Goal: Find specific page/section: Find specific page/section

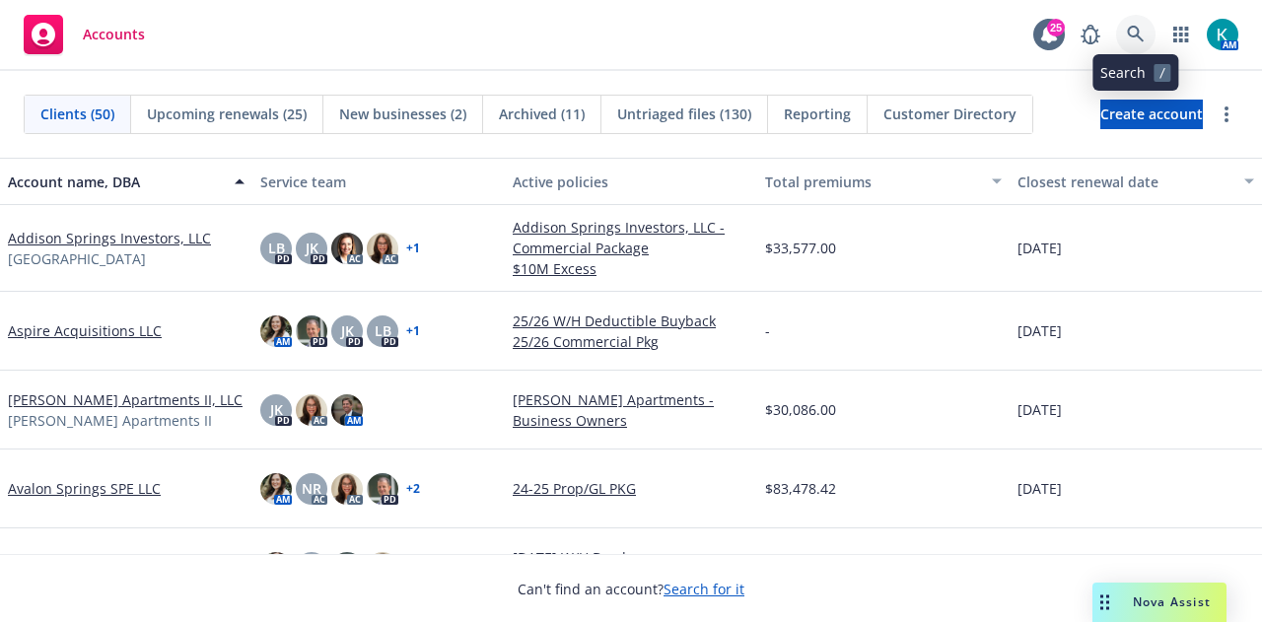
click at [1134, 25] on link at bounding box center [1135, 34] width 39 height 39
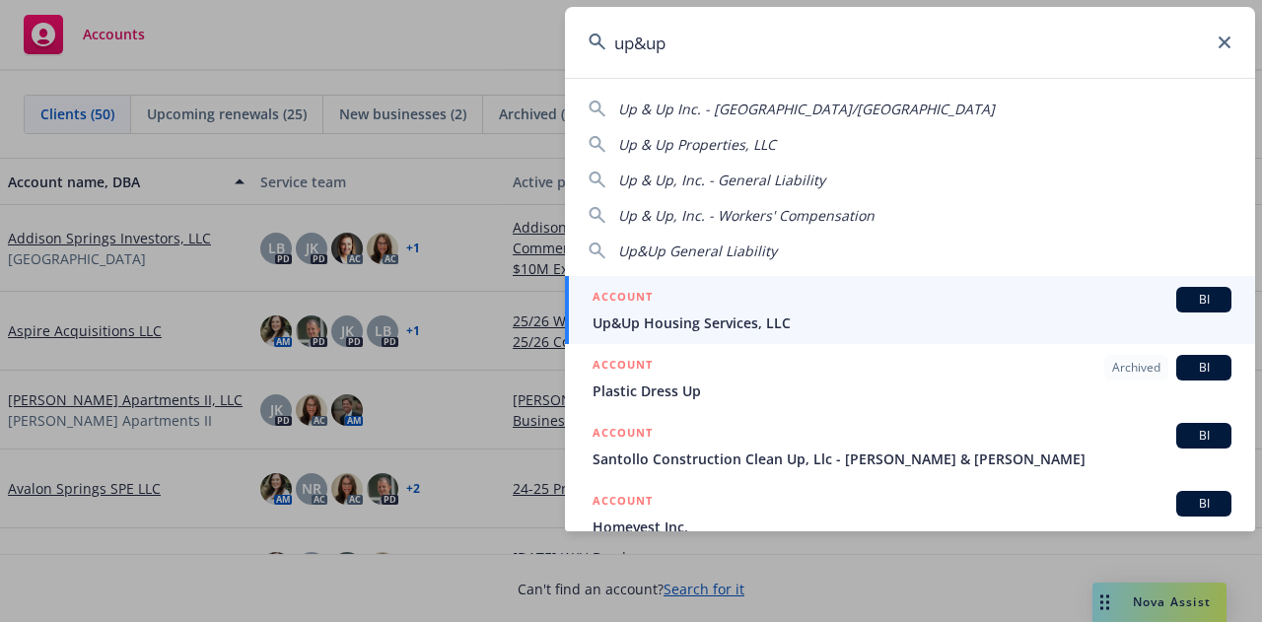
type input "up&up"
click at [809, 303] on div "ACCOUNT BI" at bounding box center [911, 300] width 639 height 26
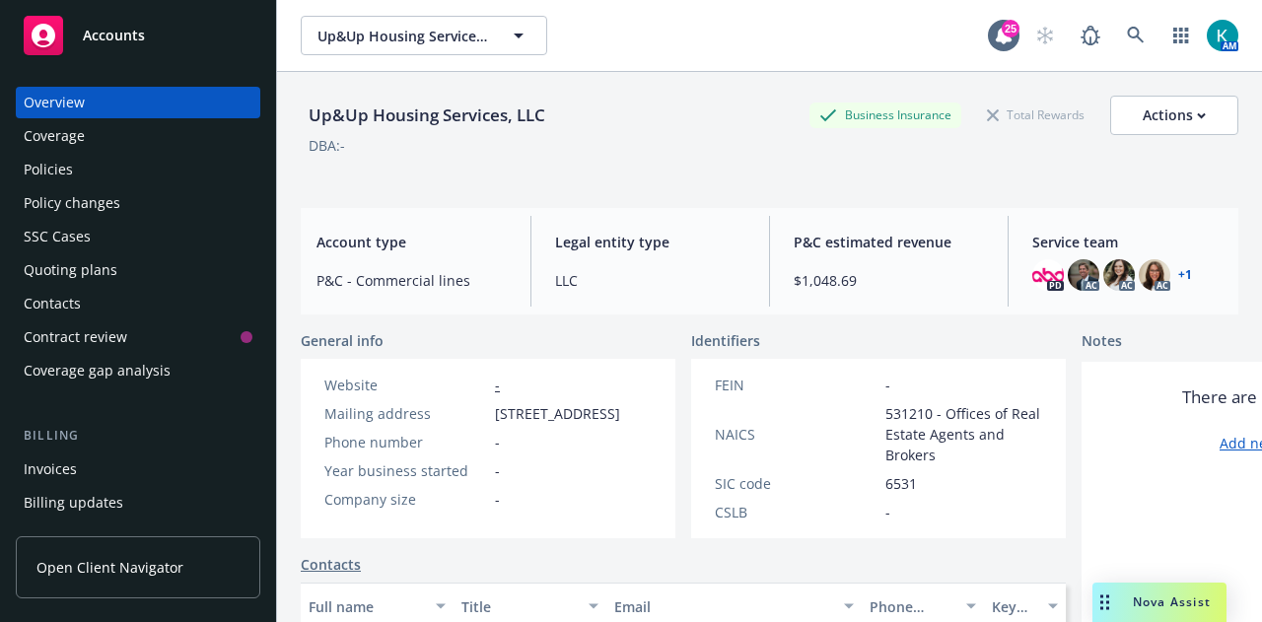
click at [159, 173] on div "Policies" at bounding box center [138, 170] width 229 height 32
